Goal: Information Seeking & Learning: Find specific fact

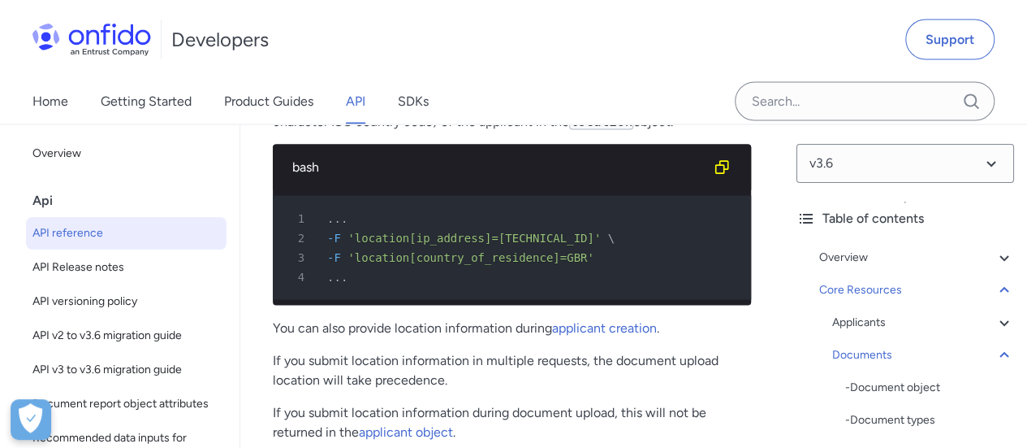
scroll to position [35500, 0]
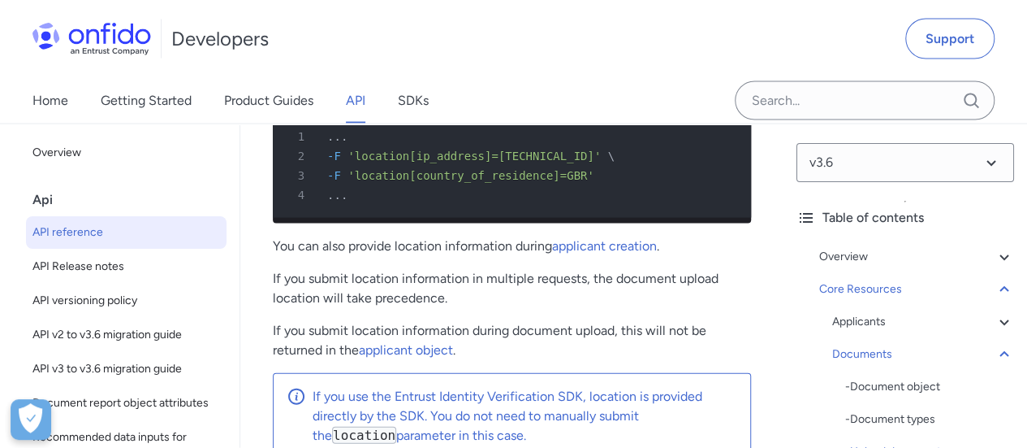
drag, startPoint x: 590, startPoint y: 304, endPoint x: 266, endPoint y: 305, distance: 323.3
copy p "Valid file formats for documents are jpg , png and pdf ."
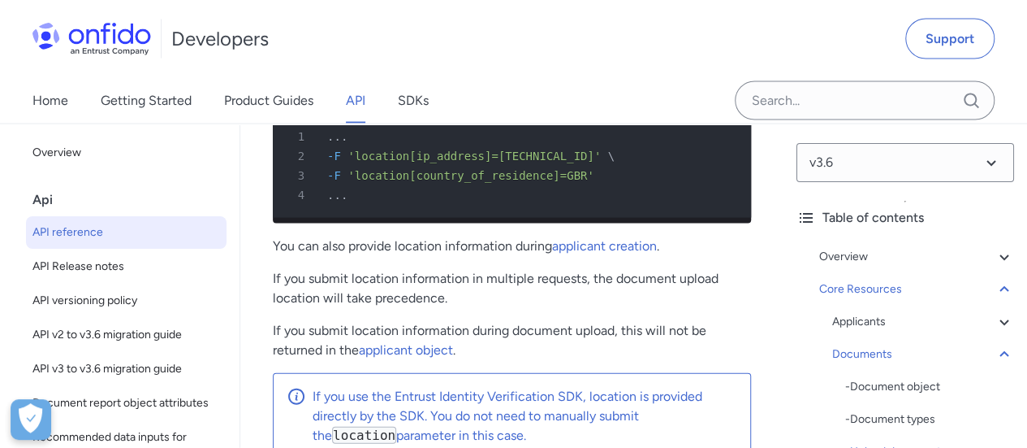
drag, startPoint x: 420, startPoint y: 322, endPoint x: 275, endPoint y: 307, distance: 146.2
copy p "Valid file formats for documents are jpg , png and pdf . The file size must be …"
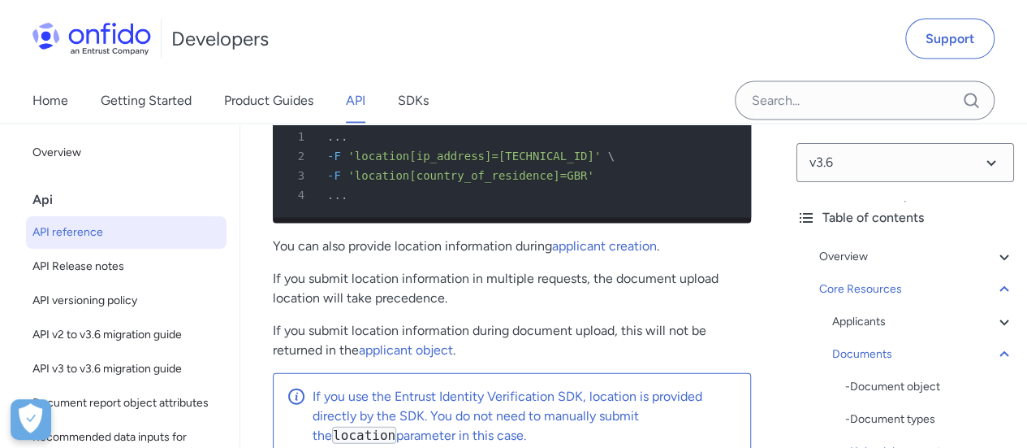
drag, startPoint x: 422, startPoint y: 323, endPoint x: 268, endPoint y: 304, distance: 155.6
drag, startPoint x: 268, startPoint y: 304, endPoint x: 406, endPoint y: 314, distance: 138.5
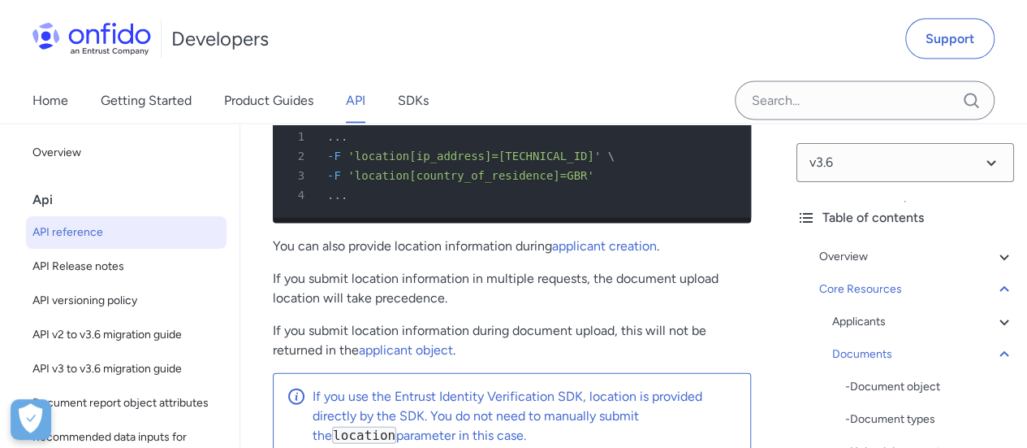
drag, startPoint x: 421, startPoint y: 324, endPoint x: 275, endPoint y: 301, distance: 148.0
copy p "Valid file formats for documents are jpg , png and pdf . The file size must be …"
